Goal: Information Seeking & Learning: Learn about a topic

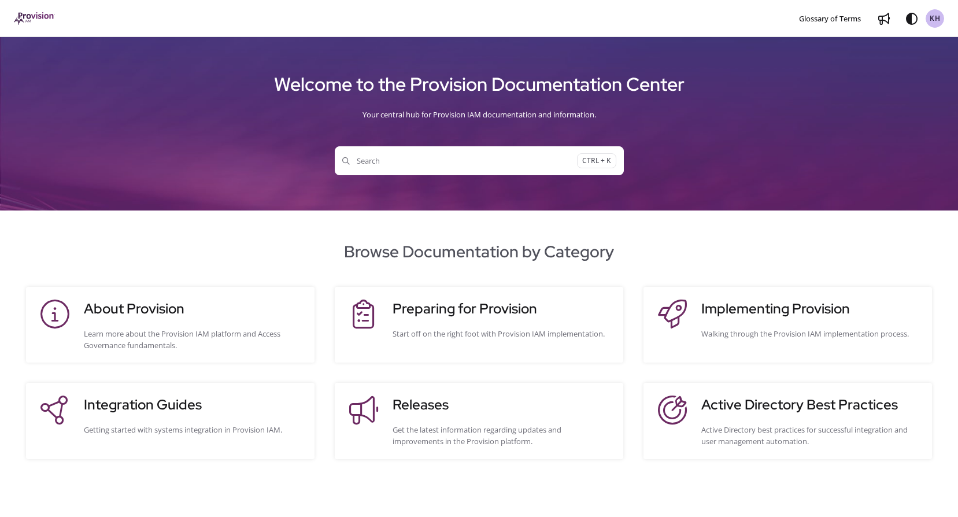
click at [383, 163] on span "Search" at bounding box center [459, 161] width 235 height 12
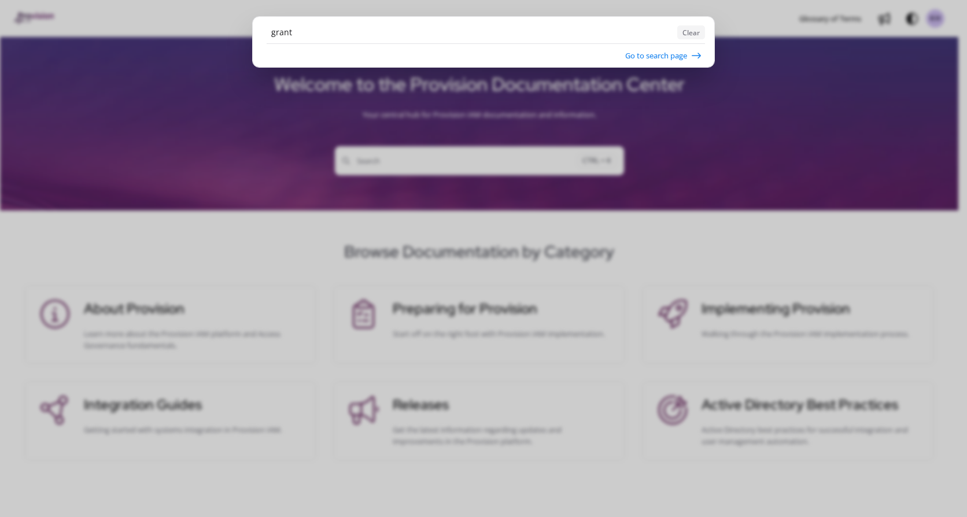
type input "grant"
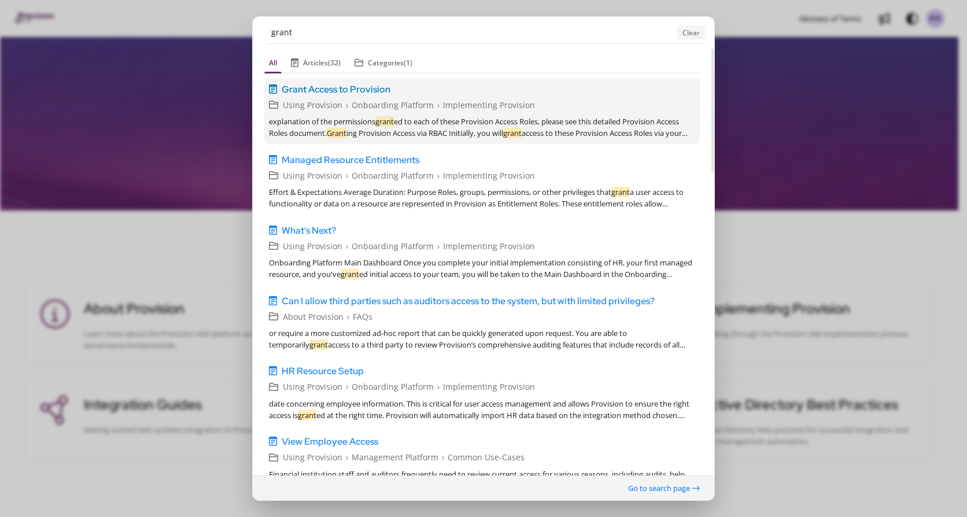
click at [332, 91] on span "Grant Access to Provision" at bounding box center [336, 89] width 109 height 14
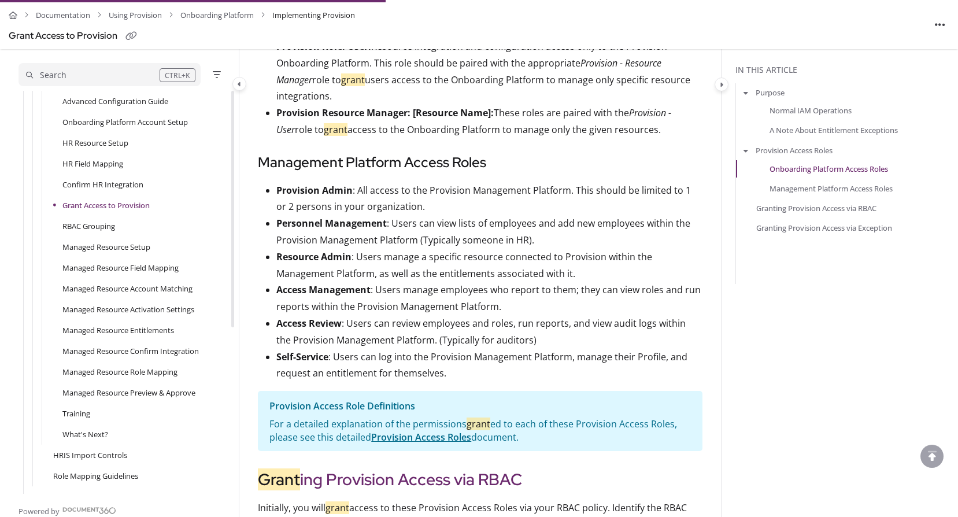
scroll to position [1007, 0]
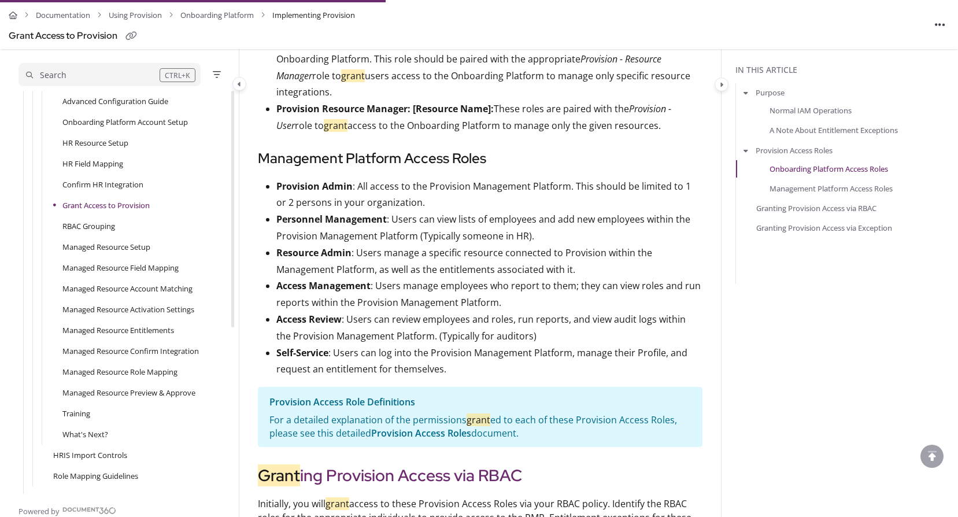
click at [462, 427] on link "Provision Access Roles" at bounding box center [421, 433] width 100 height 13
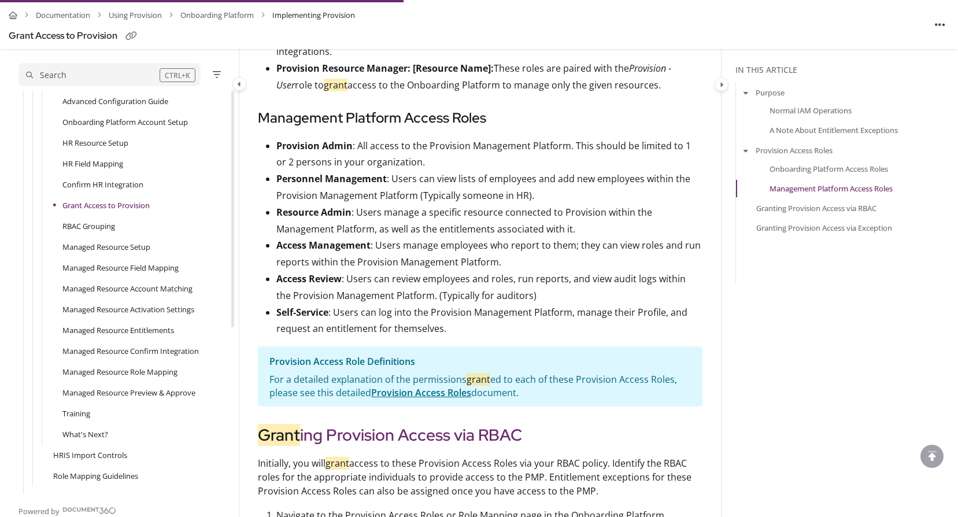
scroll to position [1046, 0]
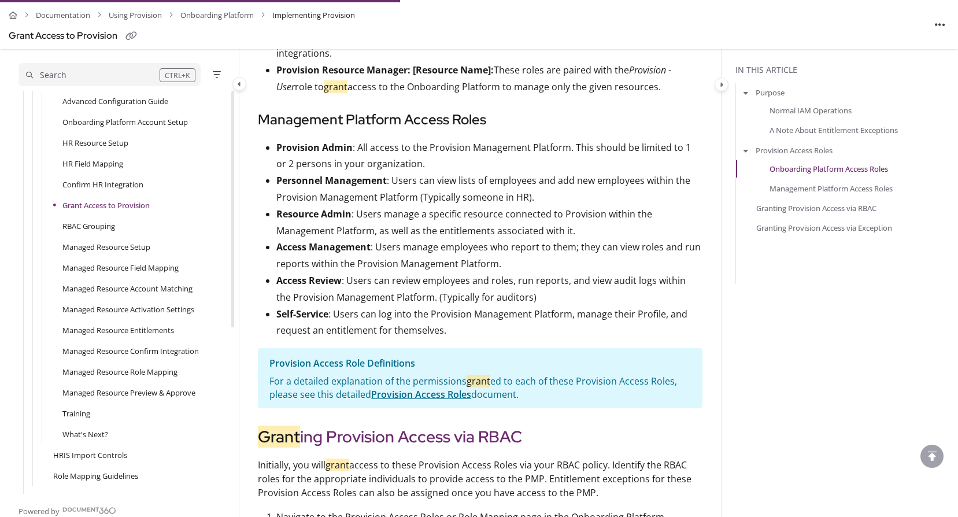
click at [83, 74] on div "Search" at bounding box center [93, 75] width 134 height 13
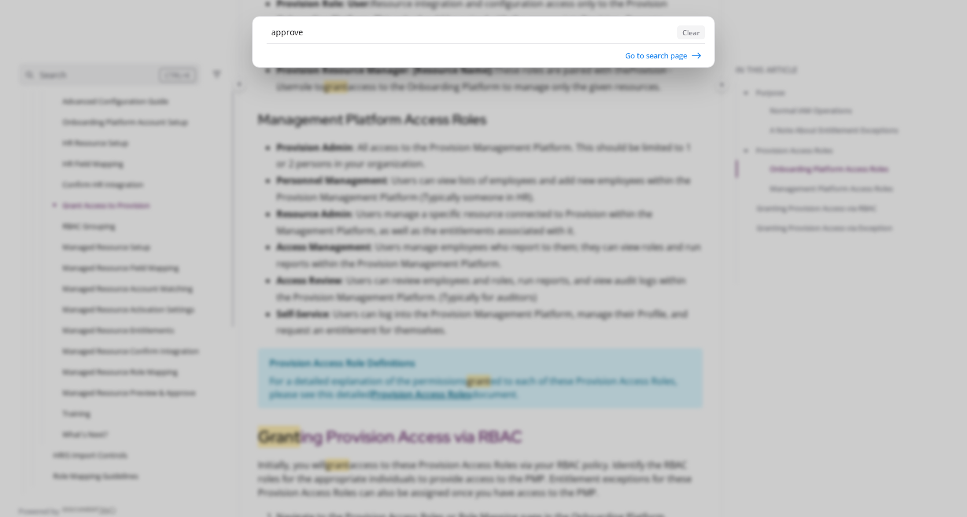
type input "approve"
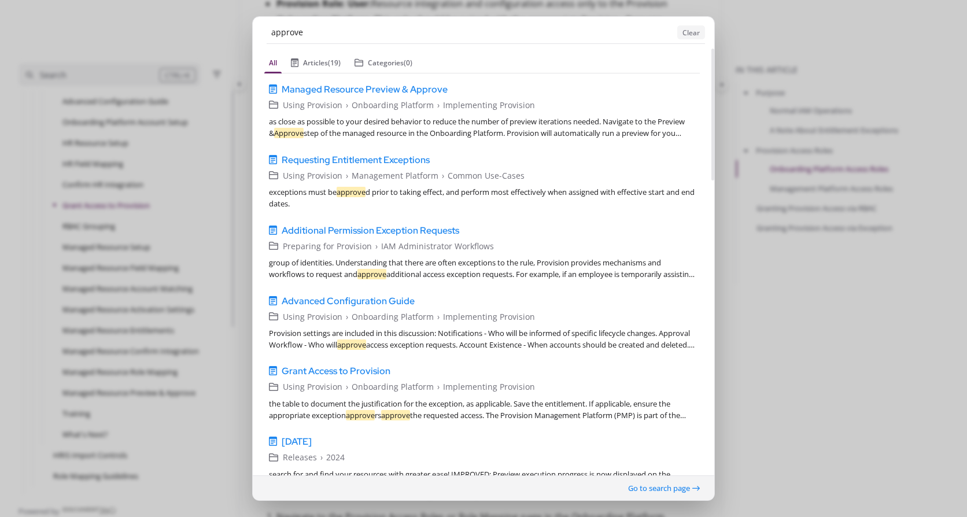
click at [745, 269] on ngb-modal-window "approve Clear All Articles (19) Categories (0) Managed Resource Preview & Appro…" at bounding box center [483, 258] width 967 height 517
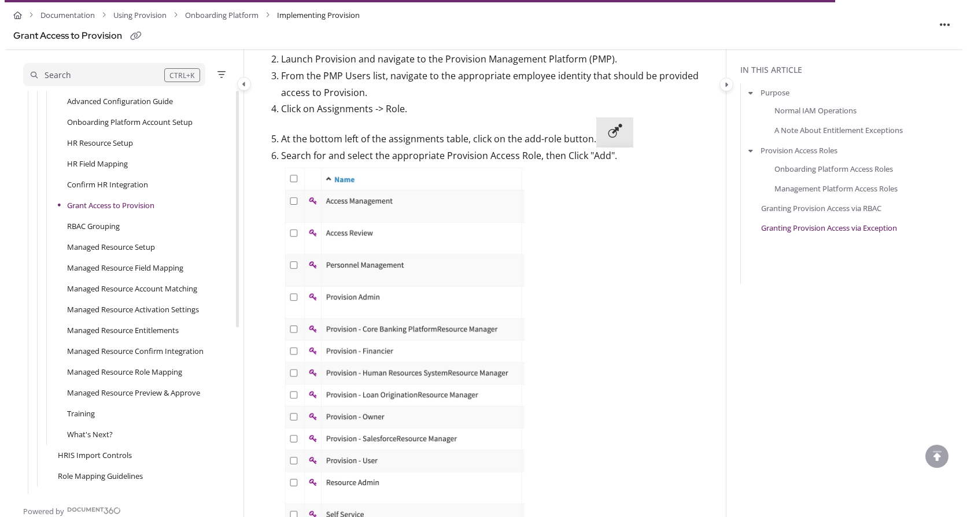
scroll to position [2171, 0]
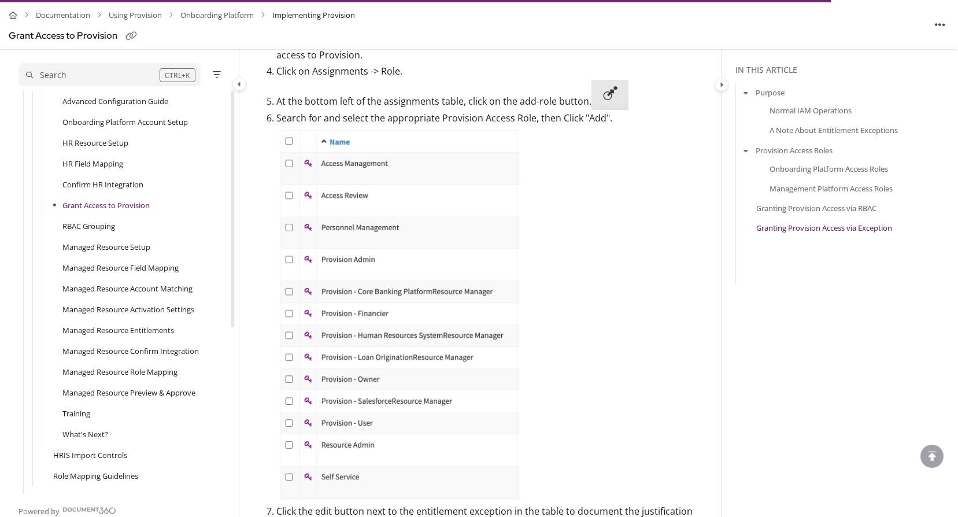
click at [92, 72] on div "Search" at bounding box center [93, 75] width 134 height 13
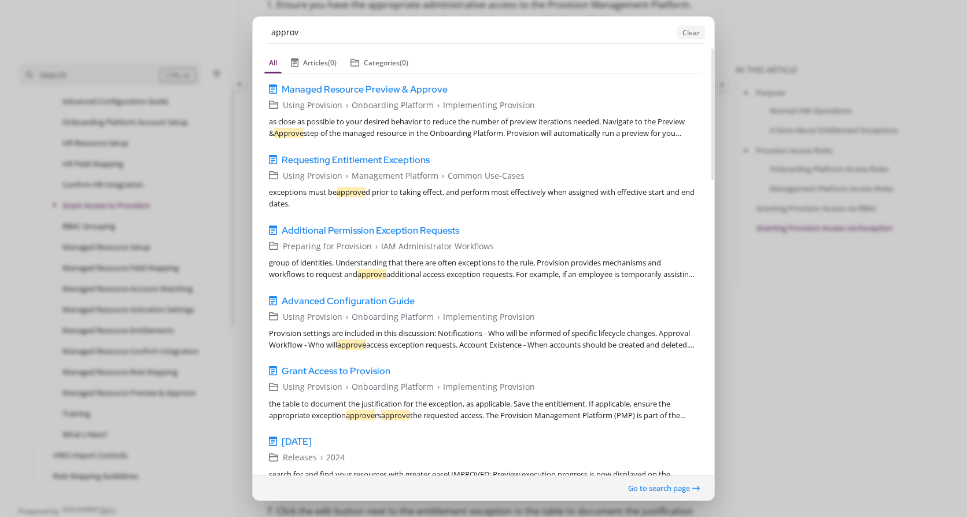
type input "approve"
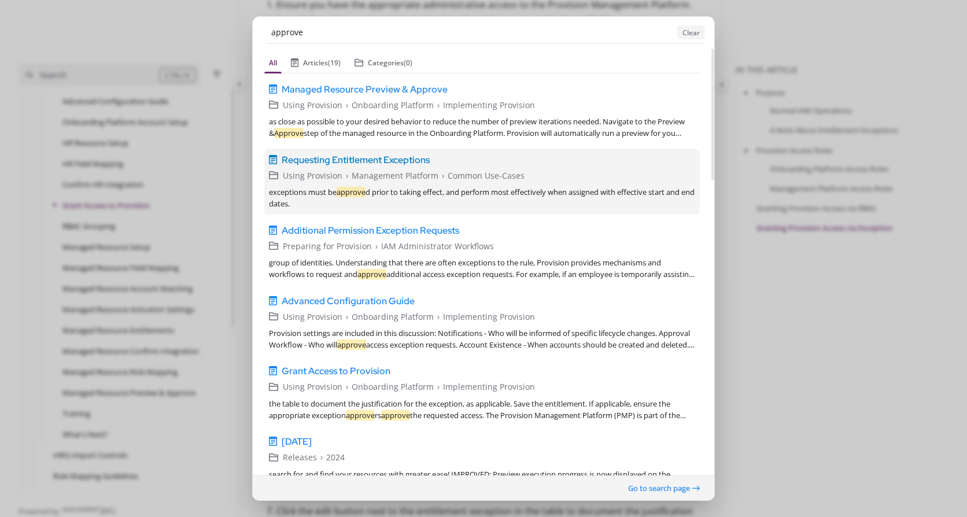
click at [386, 160] on span "Requesting Entitlement Exceptions" at bounding box center [356, 160] width 148 height 14
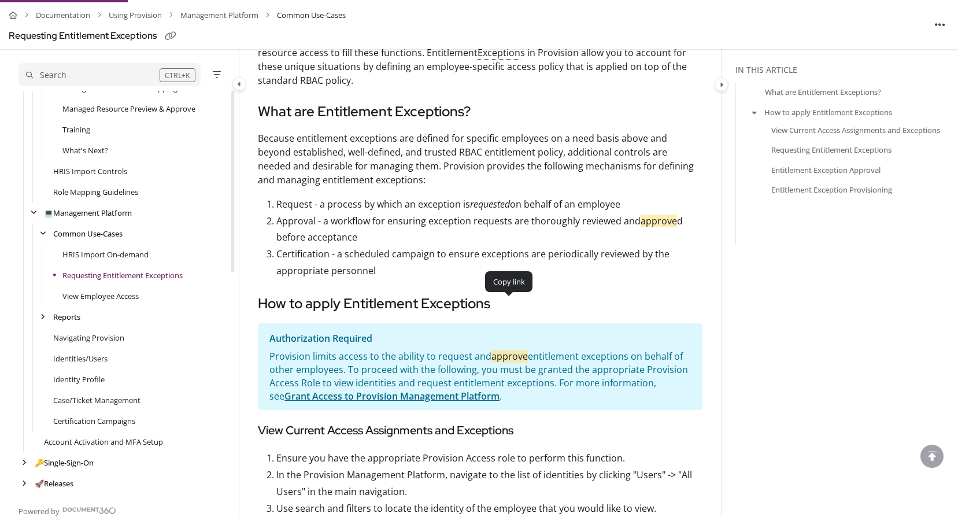
scroll to position [230, 0]
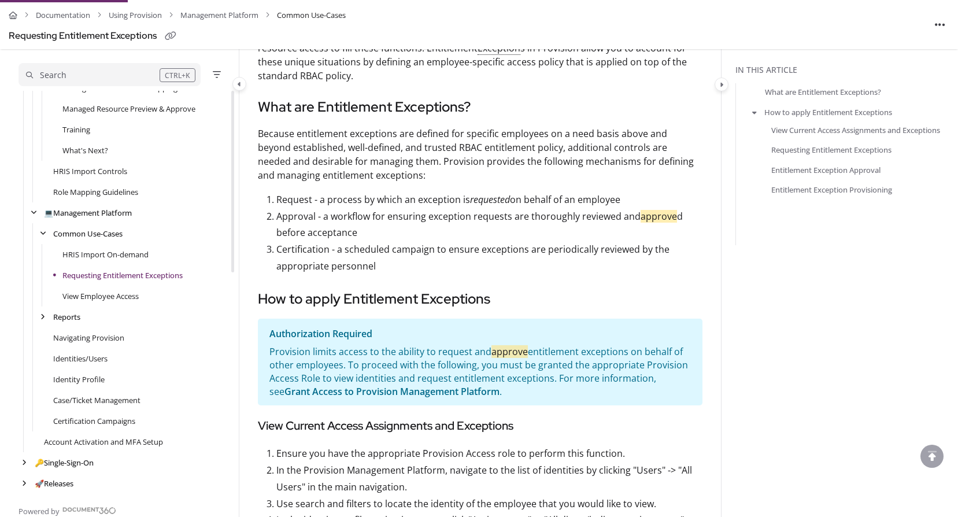
click at [429, 390] on link "Grant Access to Provision Management Platform" at bounding box center [391, 391] width 215 height 13
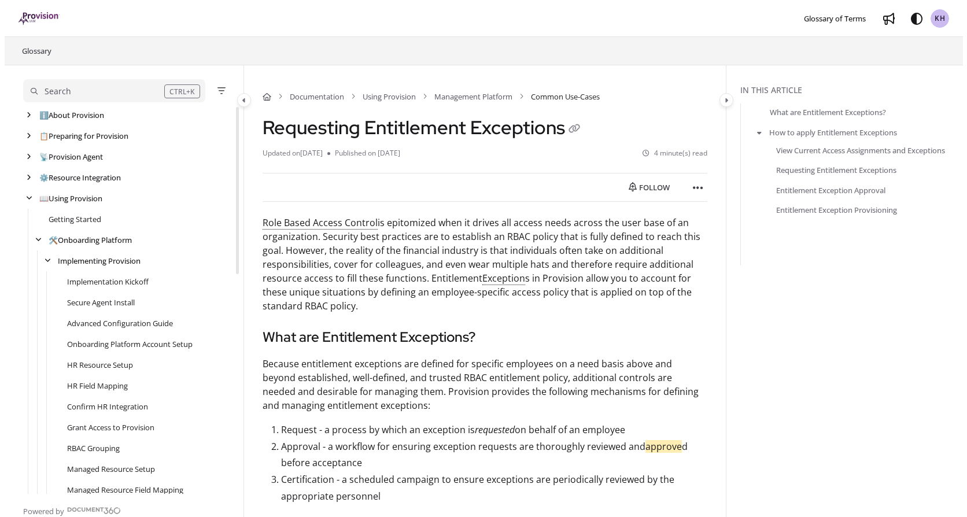
scroll to position [0, 0]
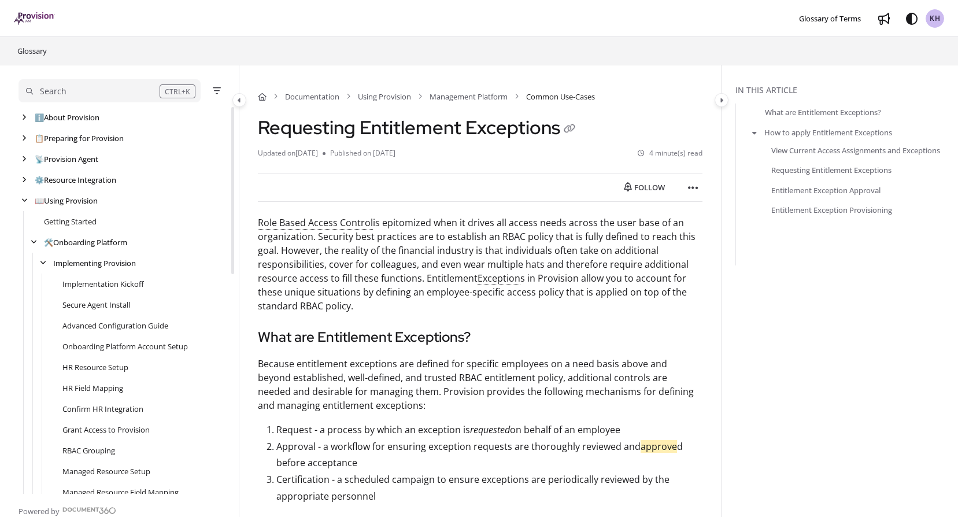
click at [61, 88] on div "Search" at bounding box center [53, 91] width 27 height 13
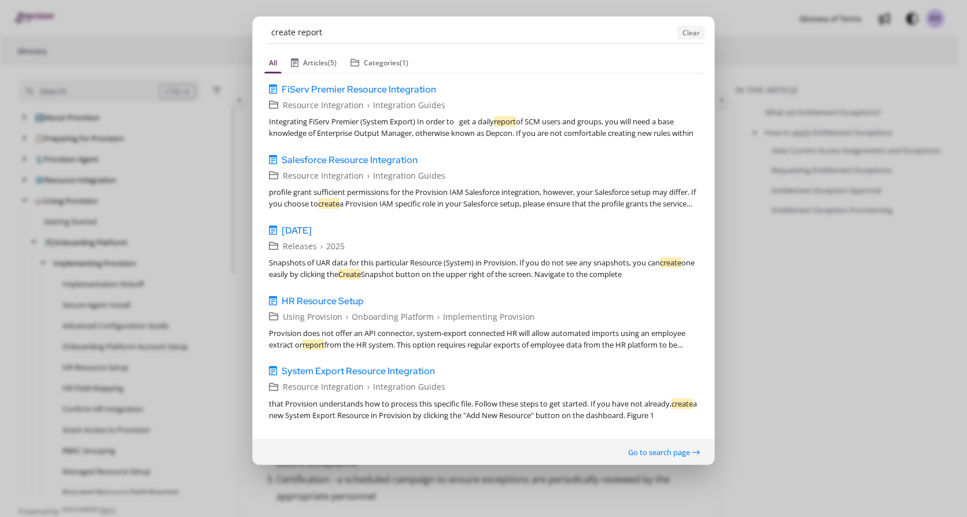
click at [284, 31] on input "create report" at bounding box center [469, 32] width 406 height 22
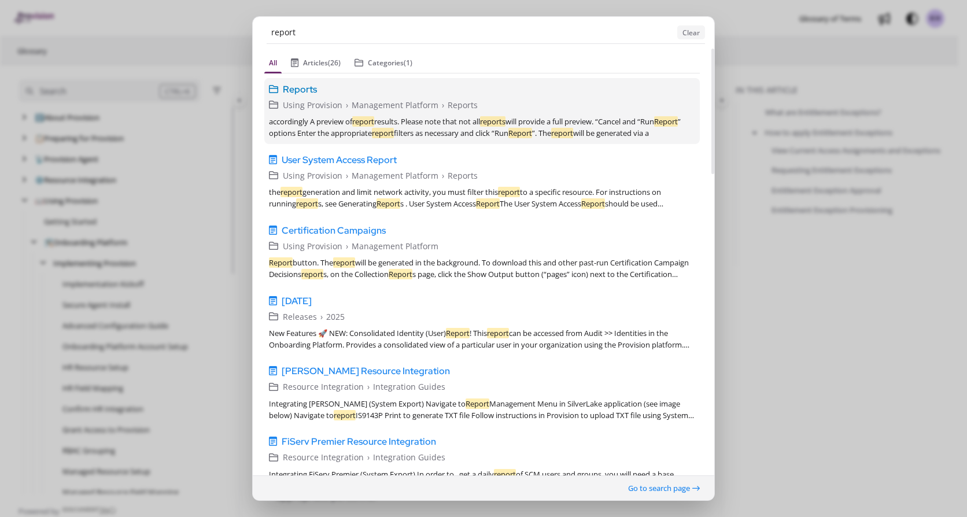
type input "report"
click at [302, 88] on span "Reports" at bounding box center [300, 89] width 34 height 14
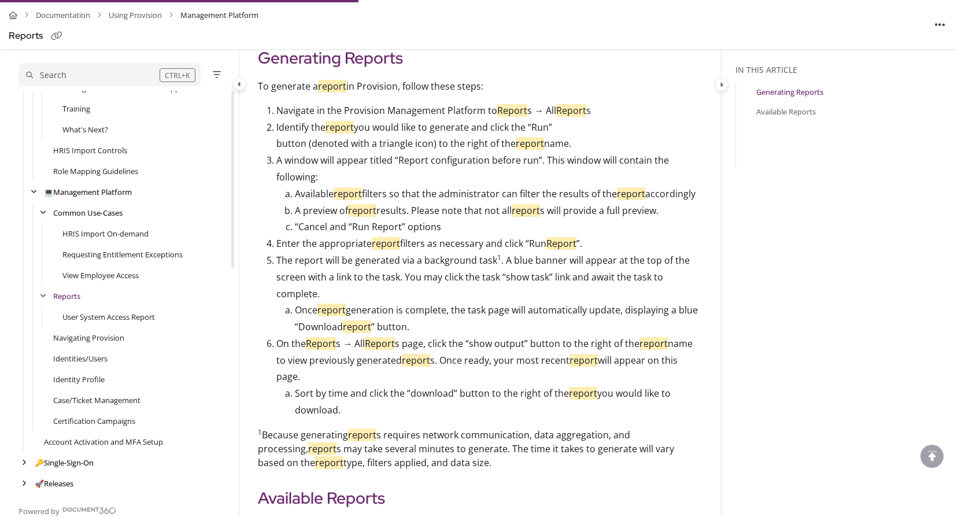
scroll to position [273, 0]
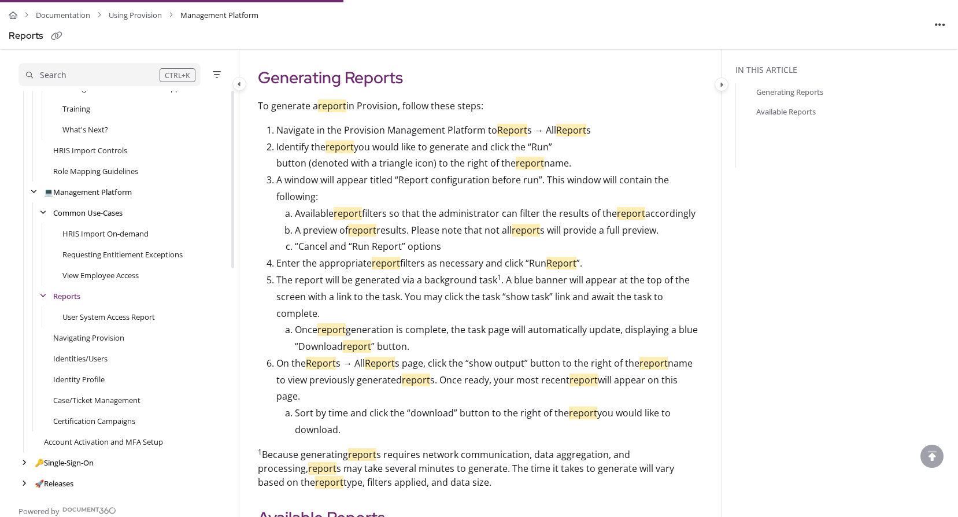
click at [586, 458] on p "1 Because generating report s requires network communication, data aggregation,…" at bounding box center [480, 468] width 445 height 42
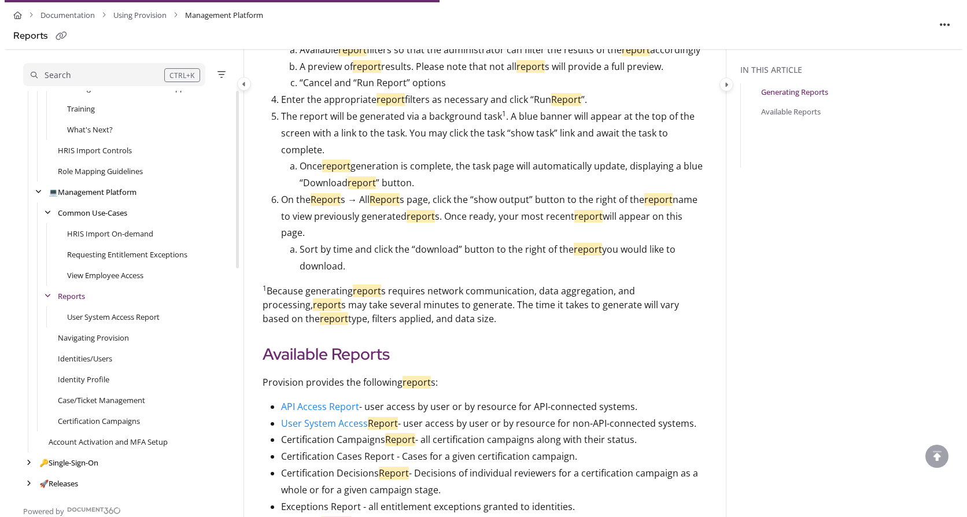
scroll to position [338, 0]
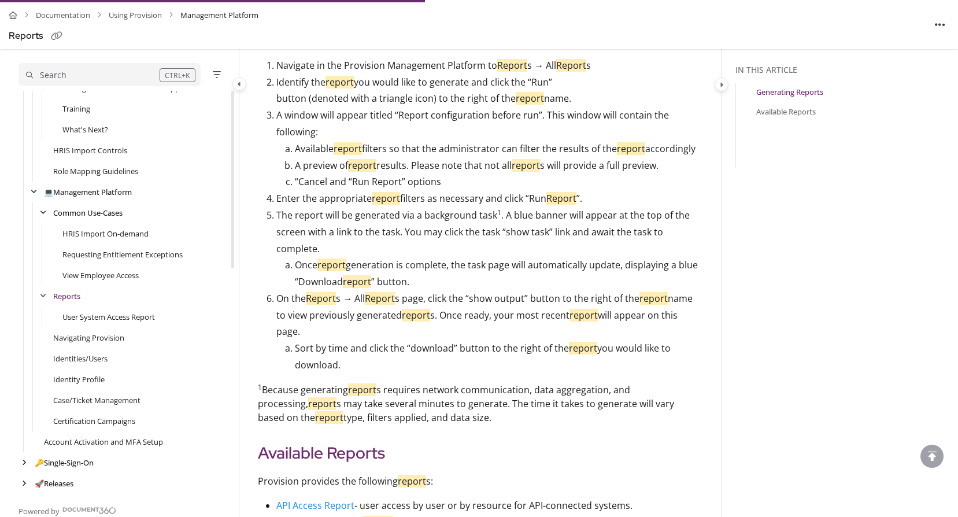
click at [77, 77] on div "Search" at bounding box center [93, 75] width 134 height 13
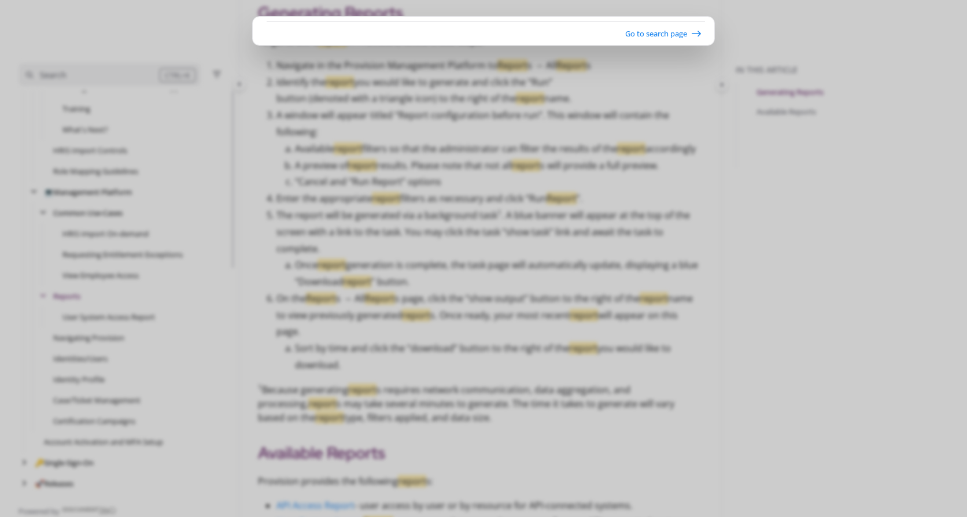
click at [331, 29] on div "Go to search page" at bounding box center [483, 36] width 462 height 18
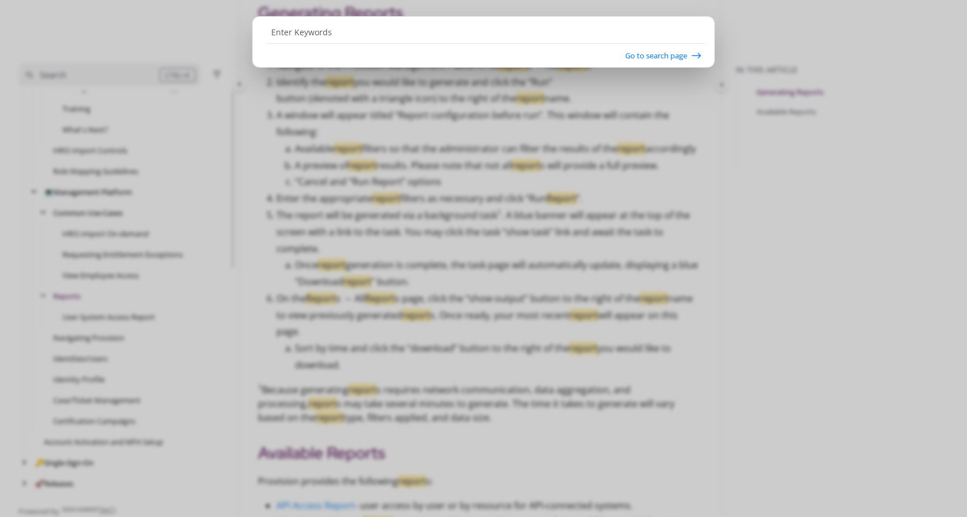
click at [334, 31] on input "Enter Keywords" at bounding box center [485, 32] width 438 height 22
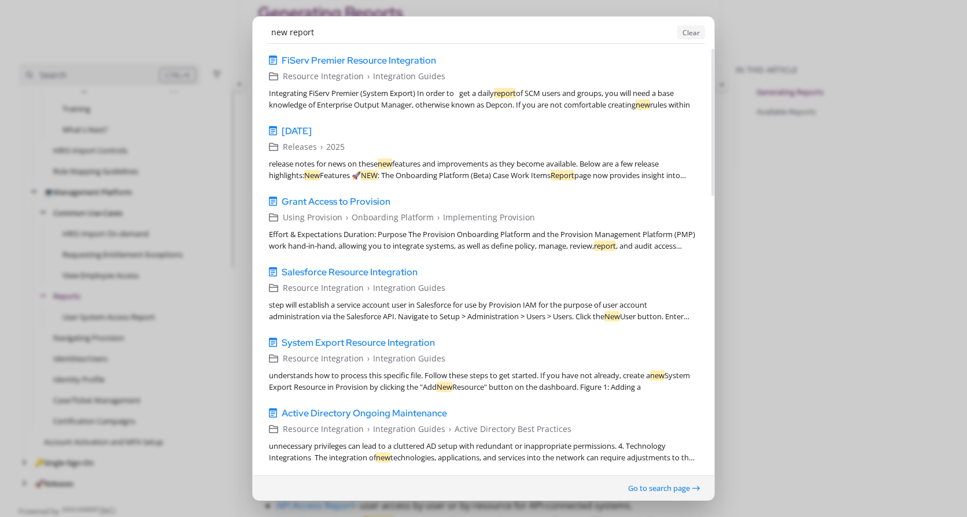
scroll to position [810, 0]
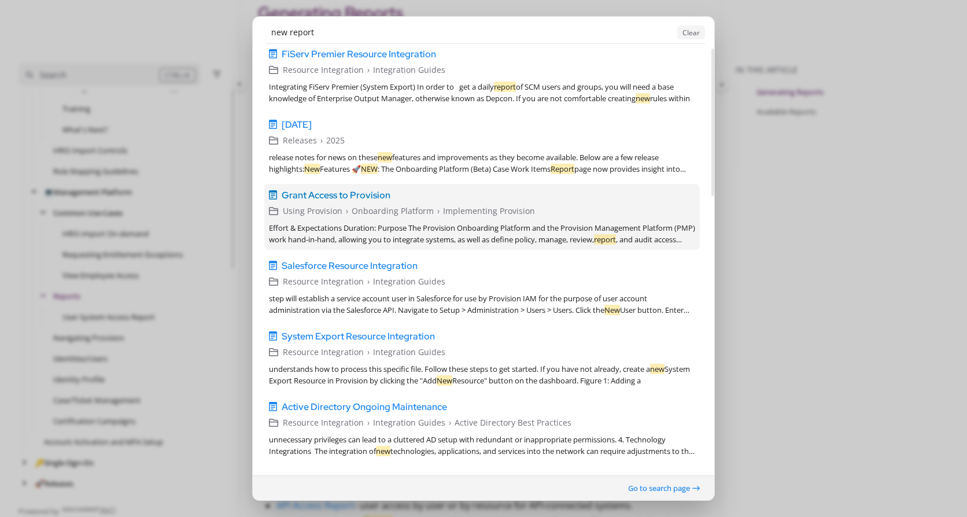
type input "new report"
click at [334, 195] on span "Grant Access to Provision" at bounding box center [336, 195] width 109 height 14
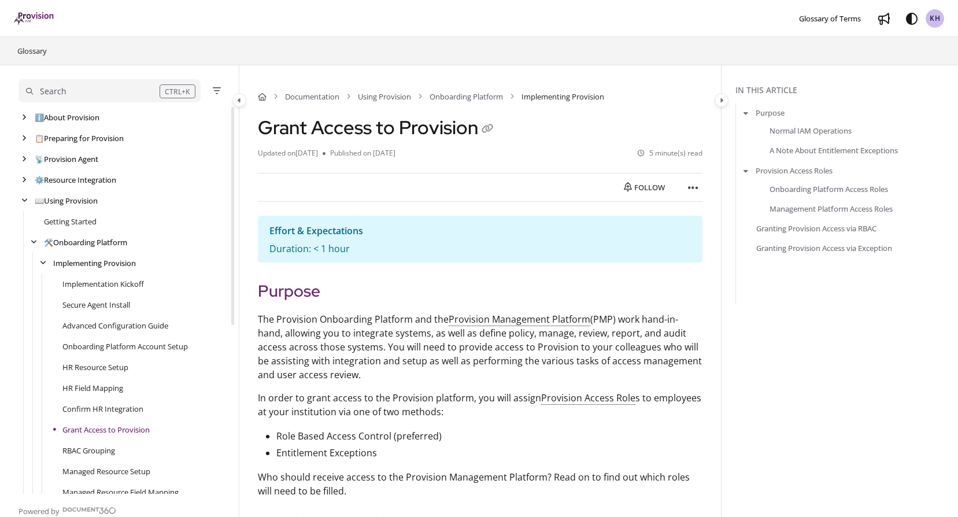
scroll to position [208, 0]
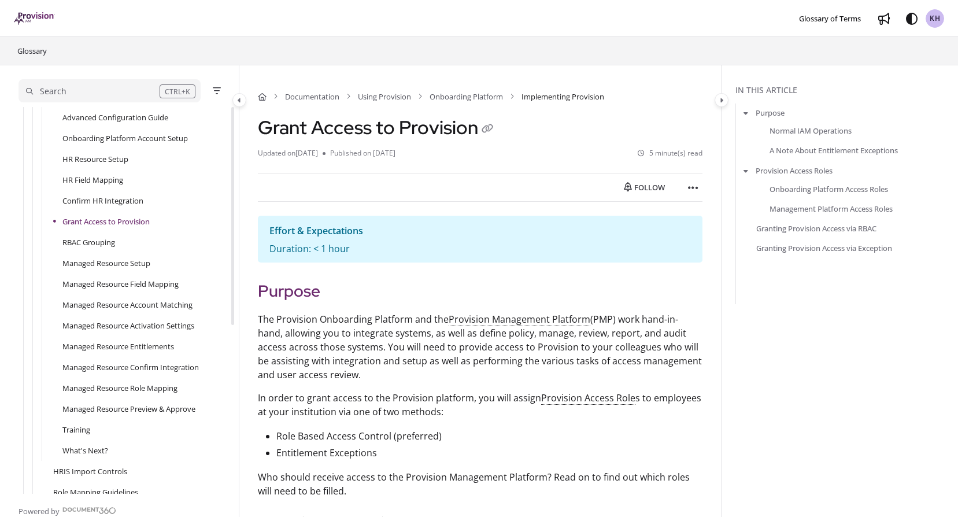
click at [341, 379] on p "The Provision Onboarding Platform and the Provision Management Platform (PMP) w…" at bounding box center [480, 346] width 445 height 69
drag, startPoint x: 342, startPoint y: 376, endPoint x: 258, endPoint y: 348, distance: 87.9
click at [258, 348] on p "The Provision Onboarding Platform and the Provision Management Platform (PMP) w…" at bounding box center [480, 346] width 445 height 69
drag, startPoint x: 258, startPoint y: 349, endPoint x: 263, endPoint y: 361, distance: 13.0
click at [259, 349] on p "The Provision Onboarding Platform and the Provision Management Platform (PMP) w…" at bounding box center [480, 346] width 445 height 69
